Goal: Register for event/course

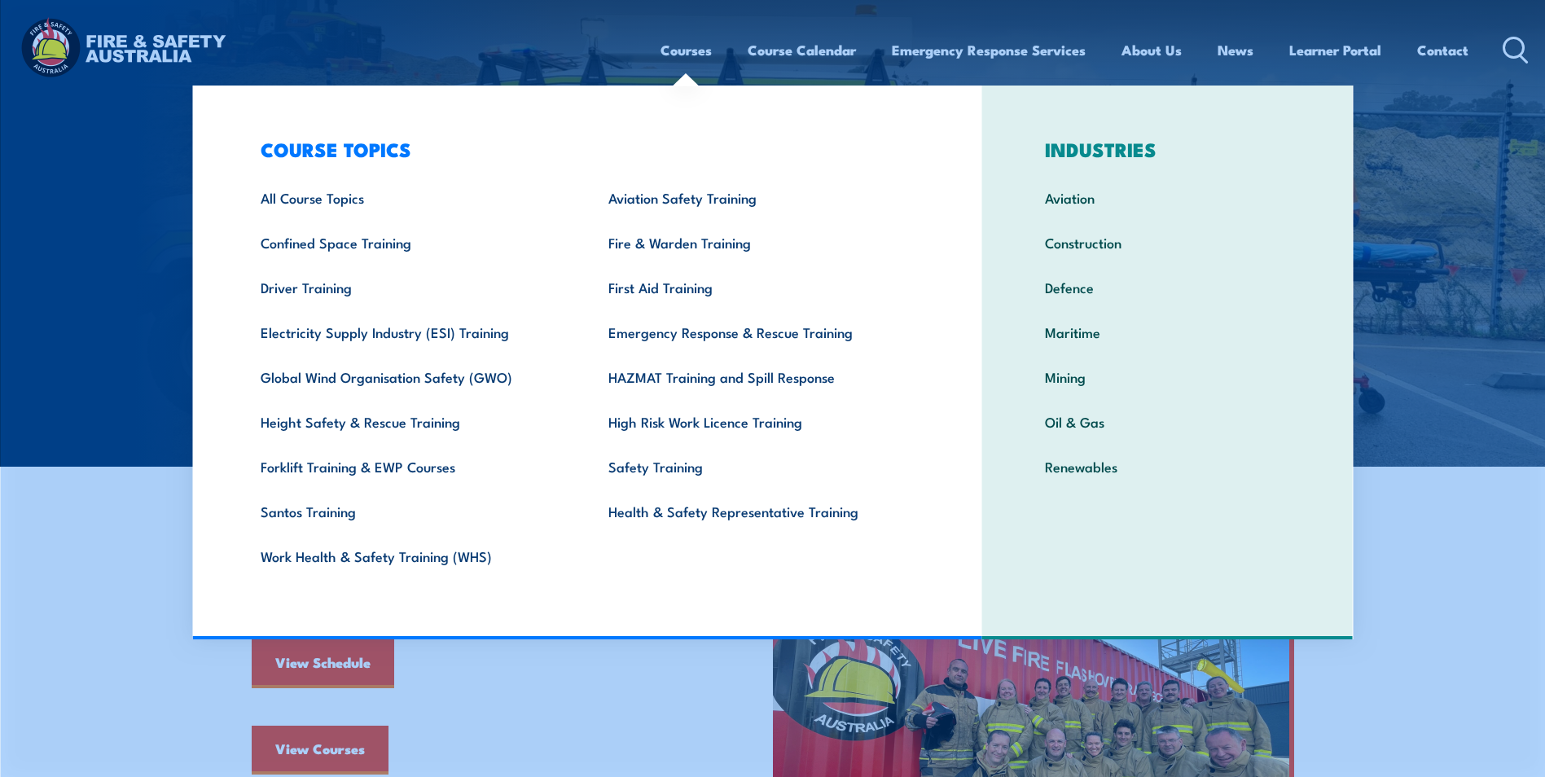
click at [665, 282] on link "First Aid Training" at bounding box center [757, 287] width 348 height 45
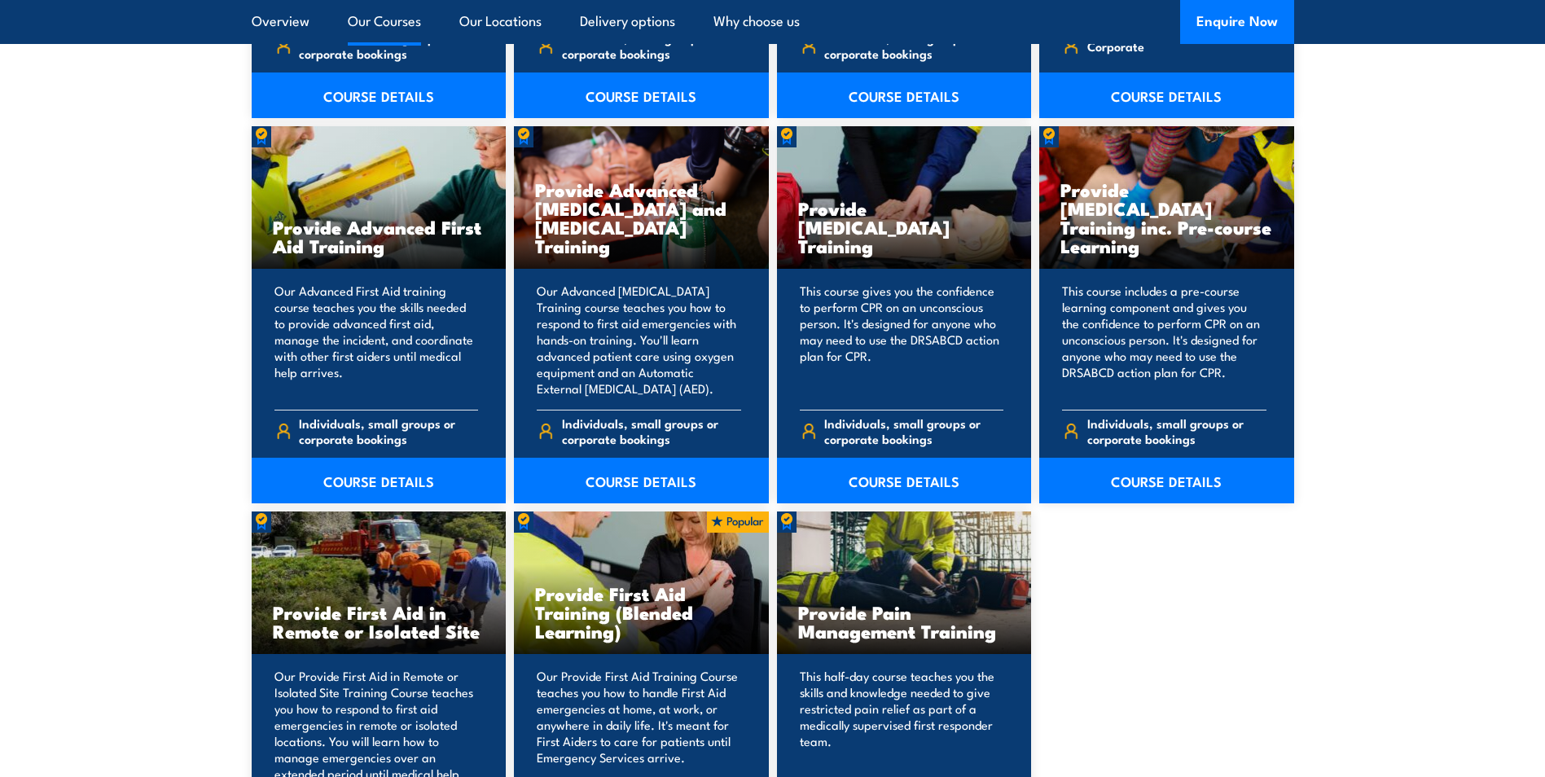
scroll to position [2035, 0]
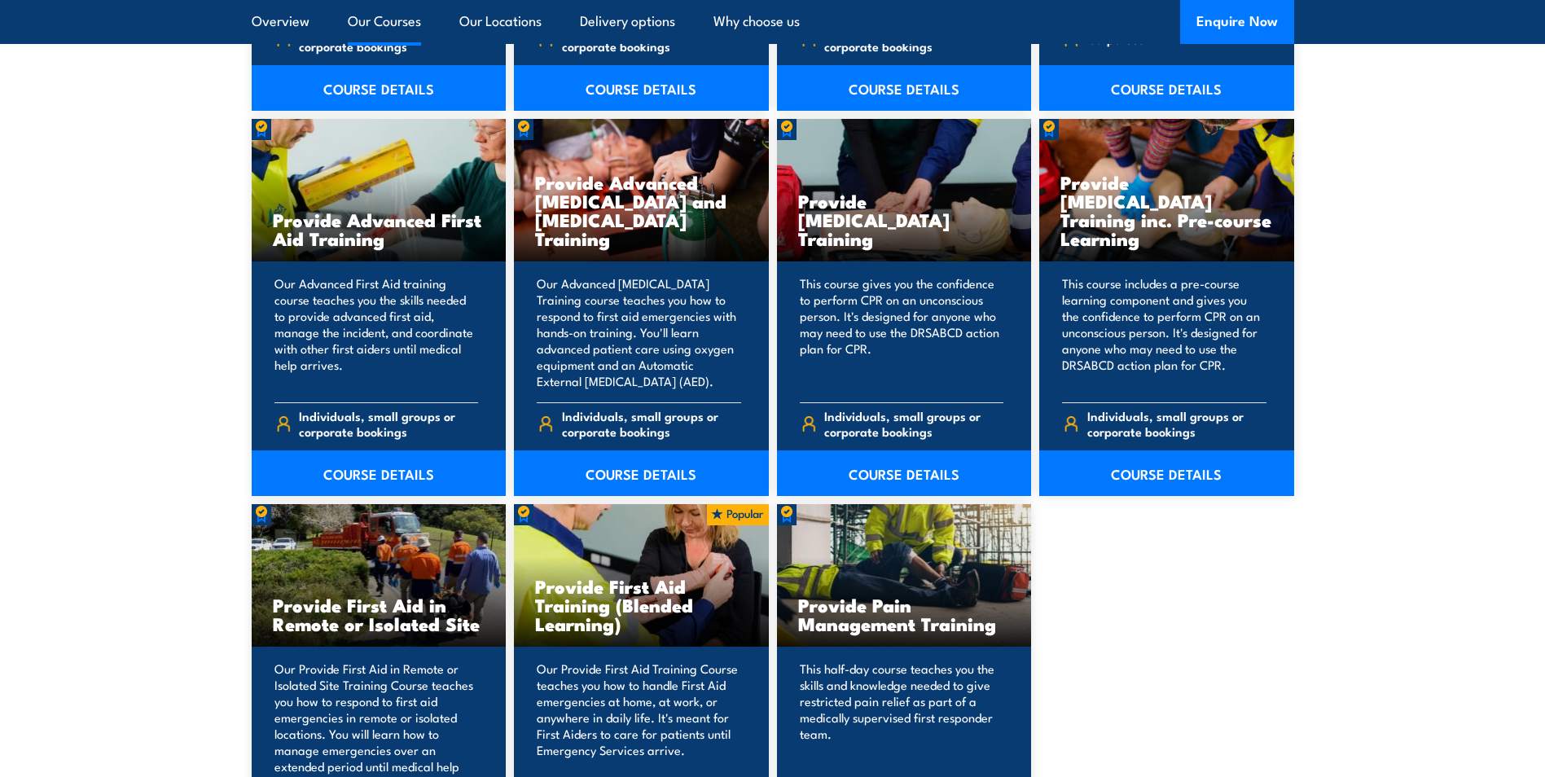
click at [886, 468] on link "COURSE DETAILS" at bounding box center [904, 473] width 255 height 46
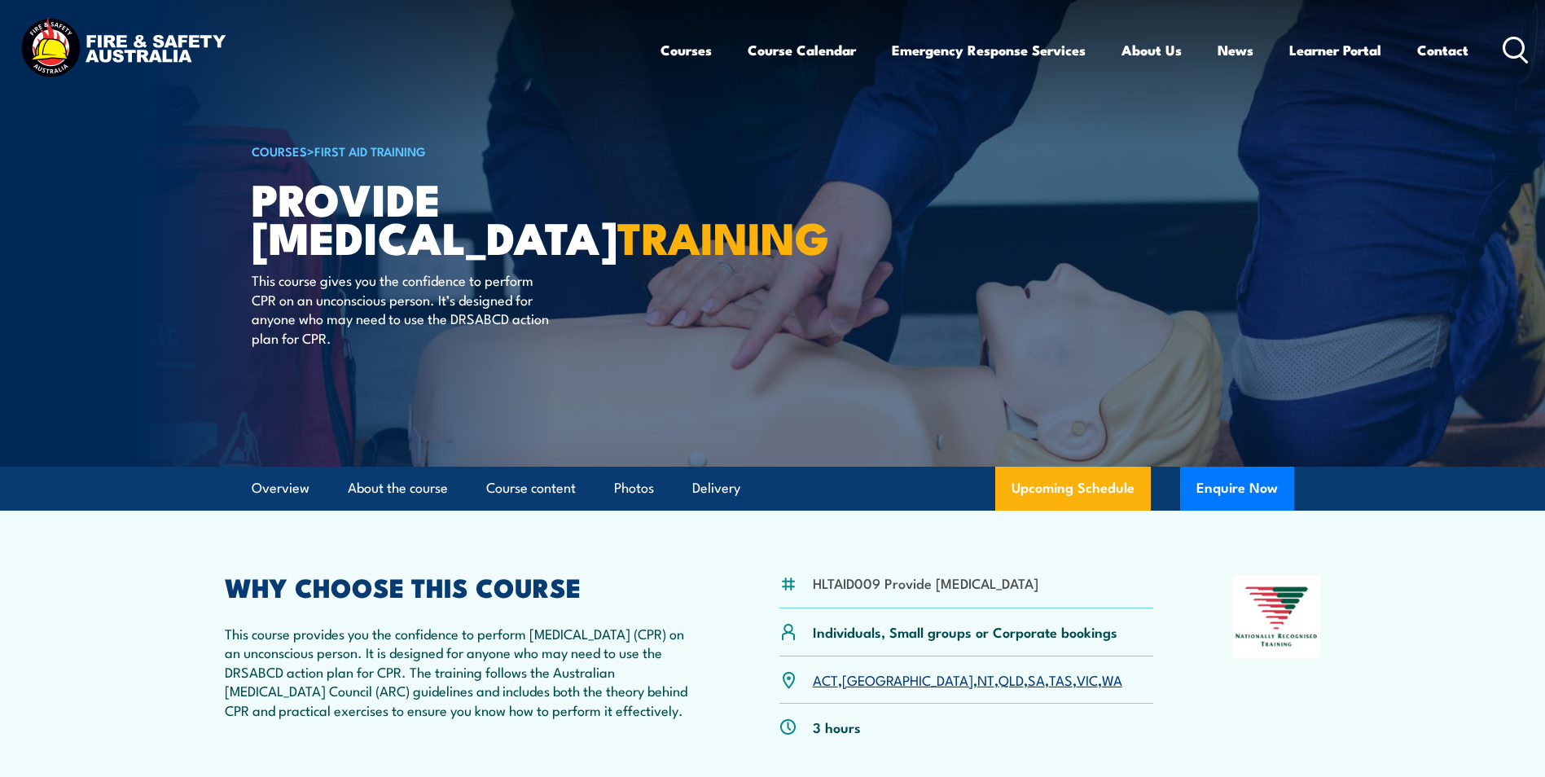
click at [998, 689] on link "QLD" at bounding box center [1010, 679] width 25 height 20
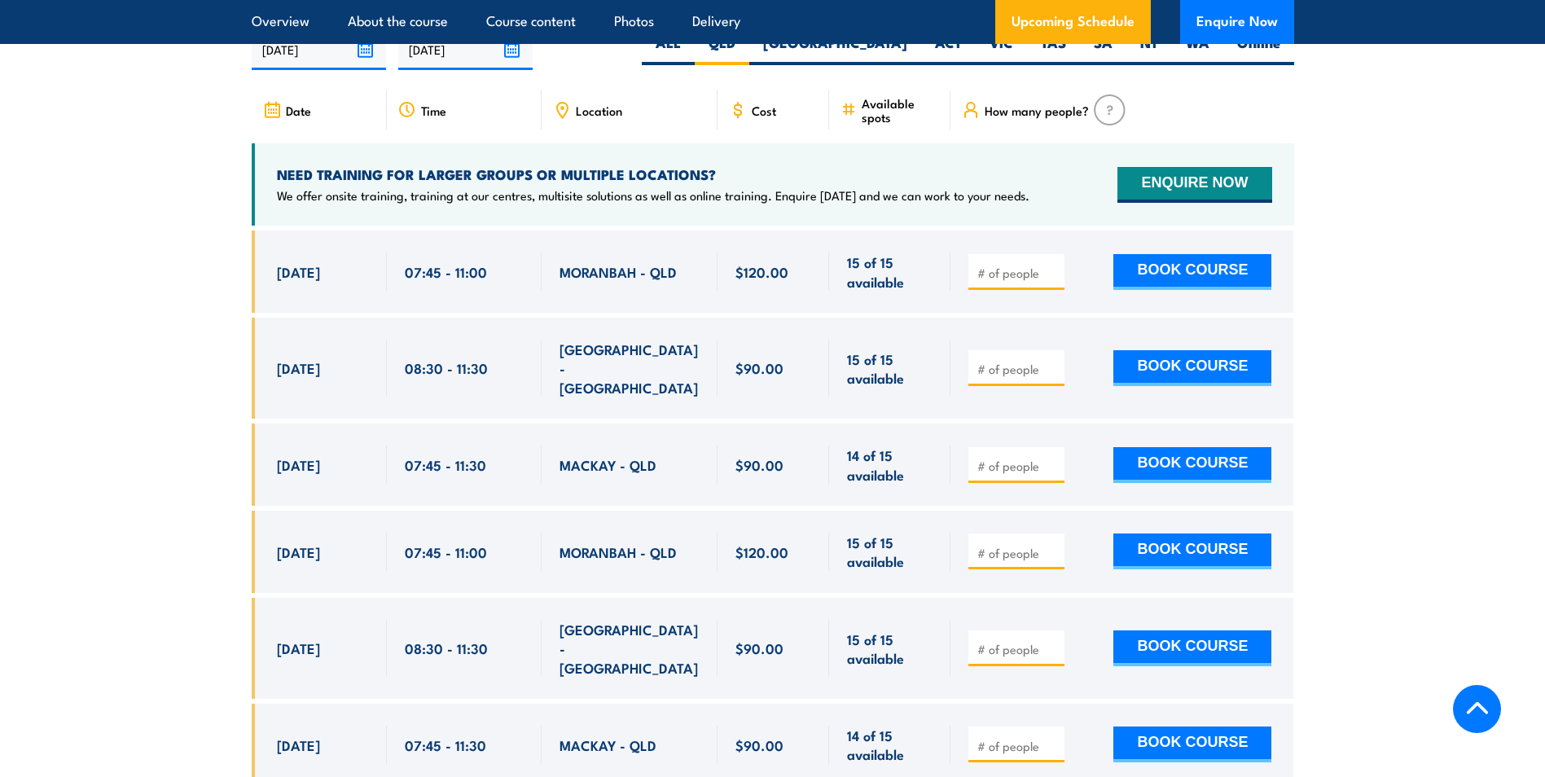
scroll to position [2767, 0]
